Goal: Information Seeking & Learning: Understand process/instructions

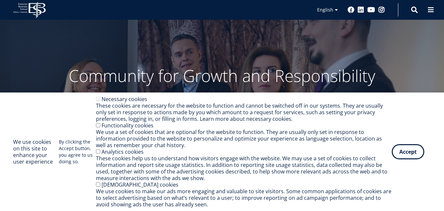
click at [410, 152] on button "Accept" at bounding box center [408, 151] width 33 height 15
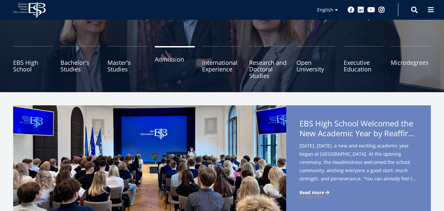
click at [166, 63] on link "Admission" at bounding box center [175, 62] width 40 height 33
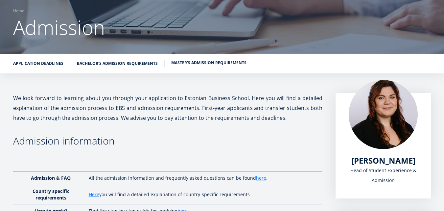
scroll to position [104, 0]
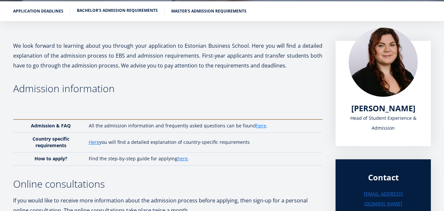
click at [102, 9] on link "Bachelor's admission requirements" at bounding box center [117, 10] width 81 height 7
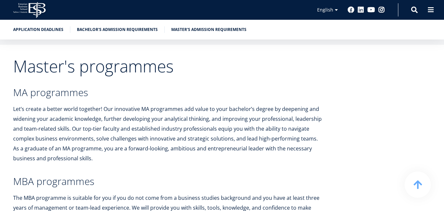
scroll to position [1260, 0]
